Goal: Find specific page/section: Find specific page/section

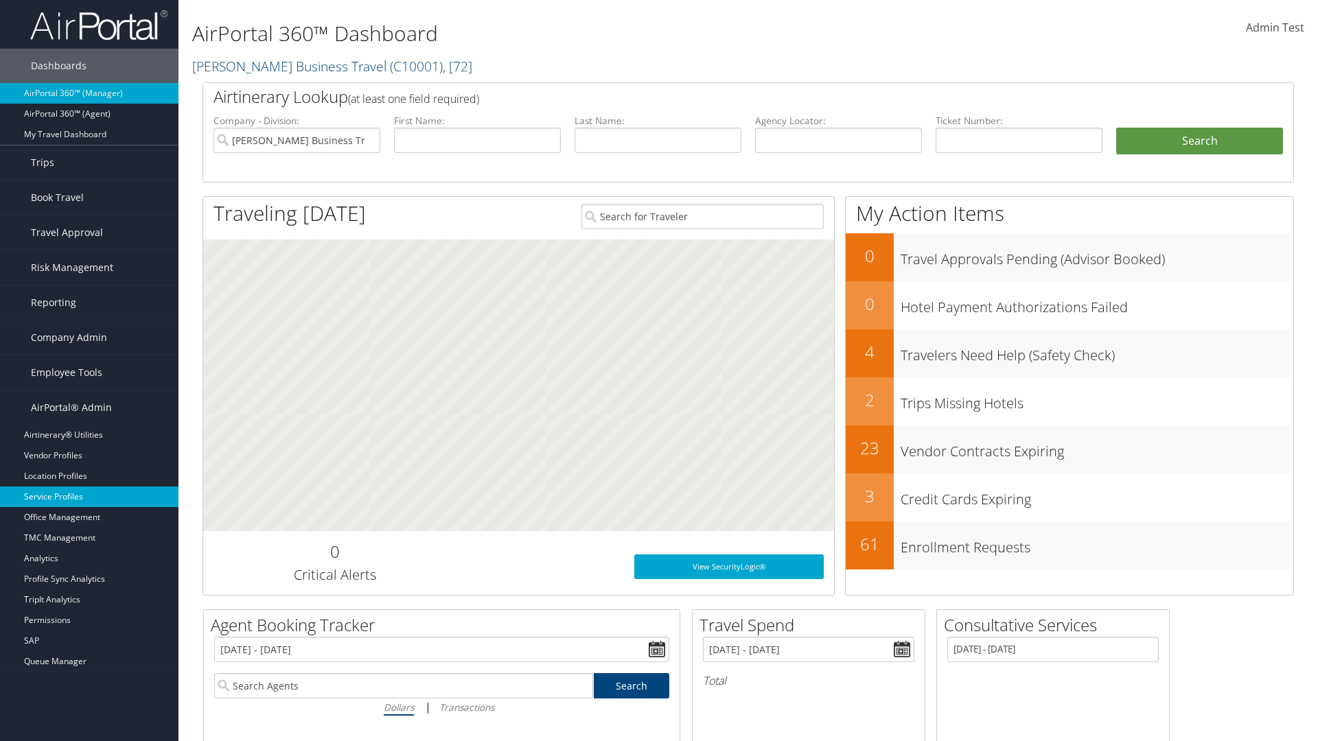
click at [89, 497] on link "Service Profiles" at bounding box center [89, 497] width 178 height 21
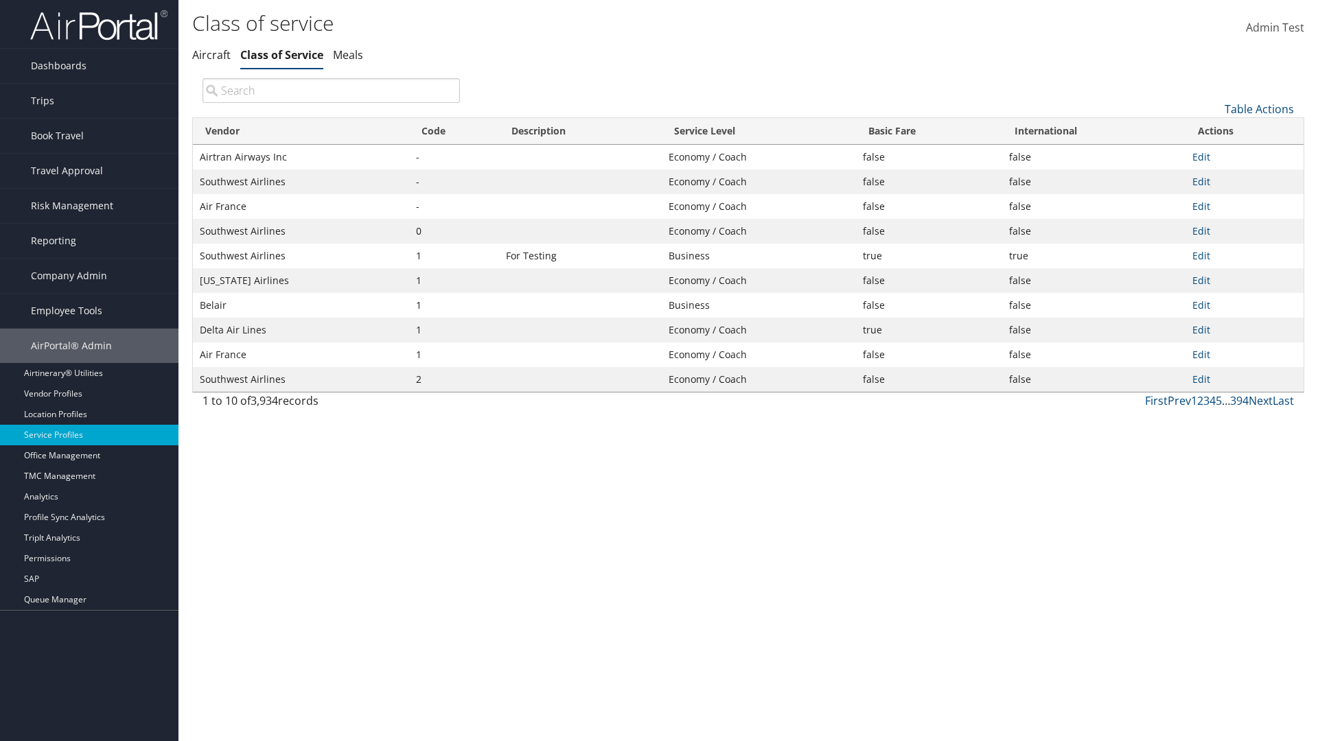
click at [454, 131] on th "Code" at bounding box center [454, 131] width 90 height 27
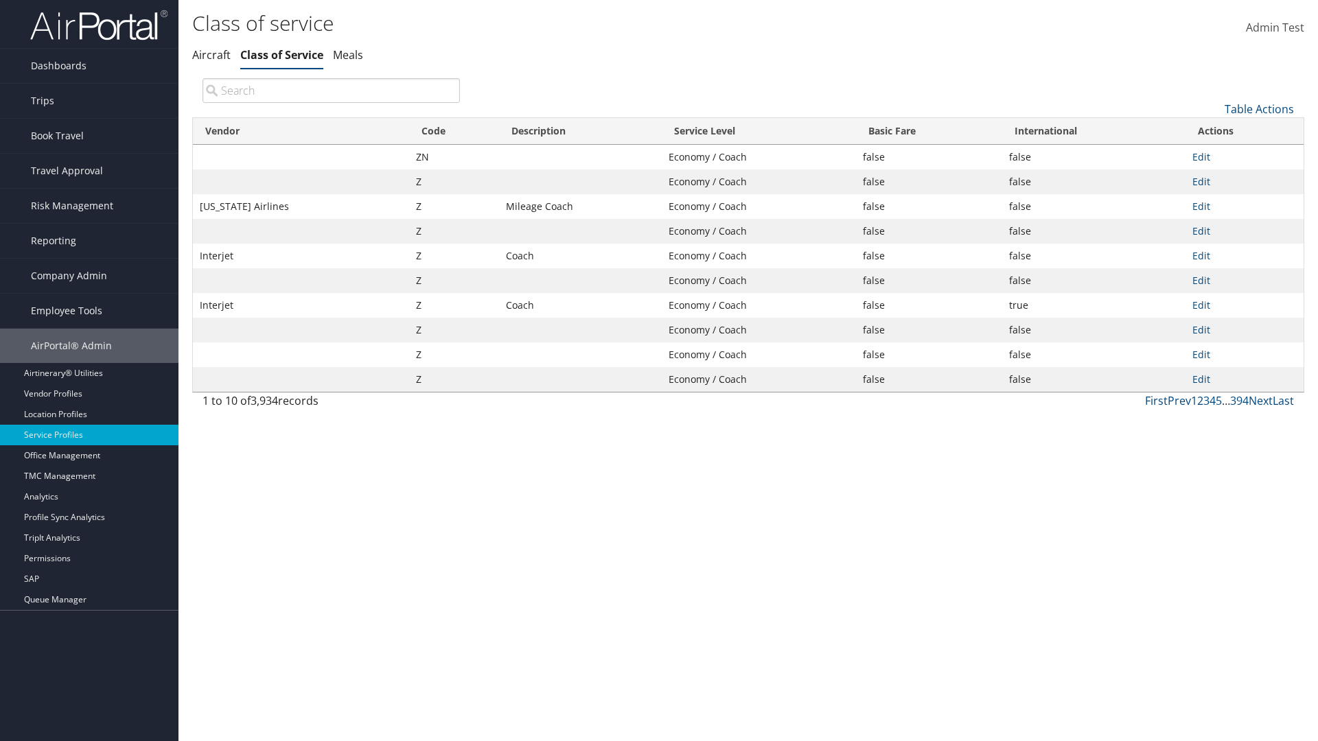
click at [454, 131] on th "Code" at bounding box center [454, 131] width 90 height 27
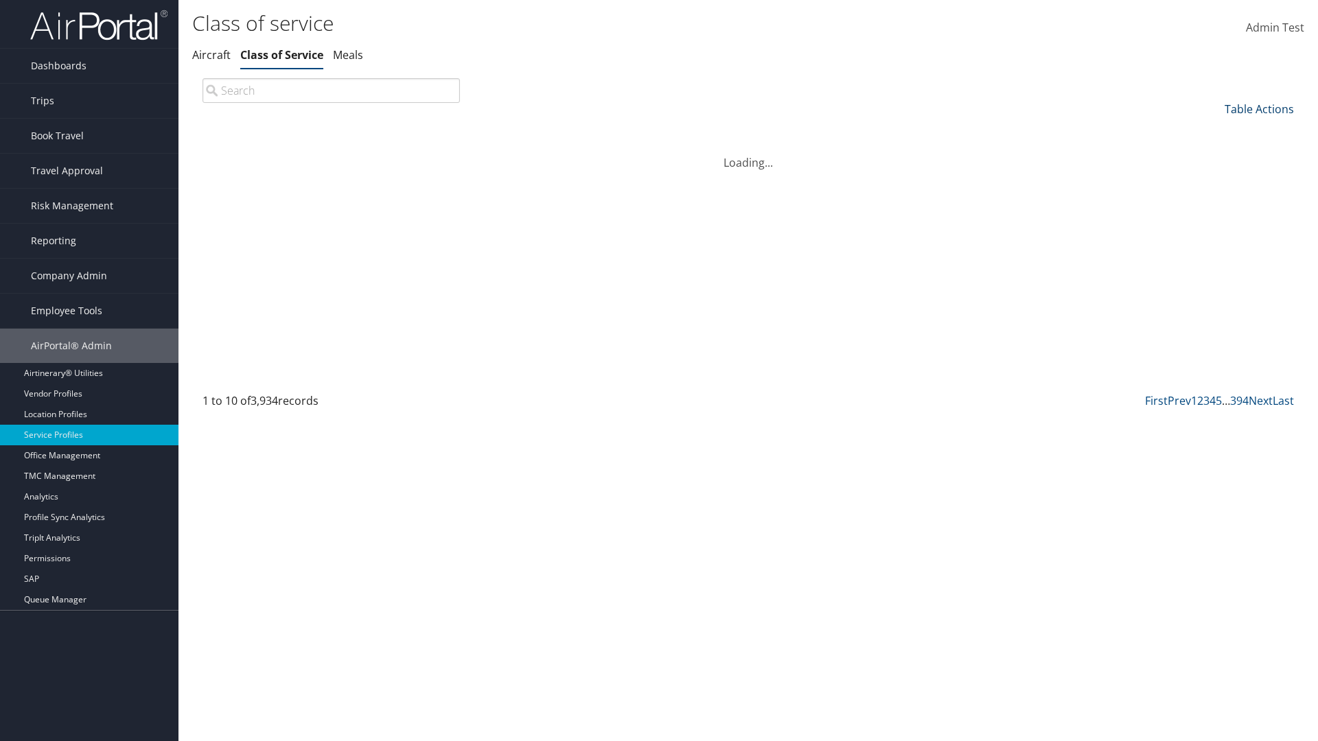
click at [1259, 108] on link "Table Actions" at bounding box center [1258, 109] width 69 height 15
click at [1213, 154] on link "25" at bounding box center [1213, 154] width 180 height 23
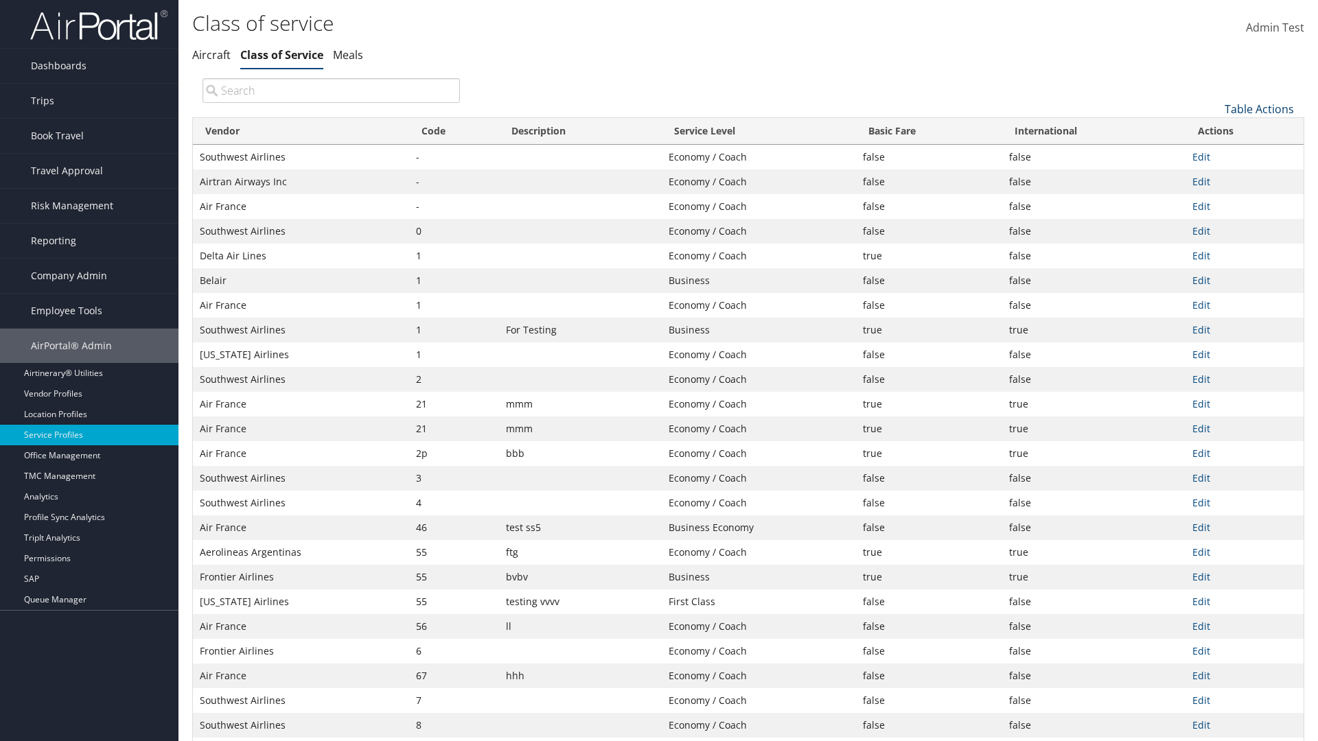
click at [1259, 108] on link "Table Actions" at bounding box center [1258, 109] width 69 height 15
click at [1213, 200] on link "Page Length" at bounding box center [1213, 200] width 180 height 23
